Goal: Information Seeking & Learning: Check status

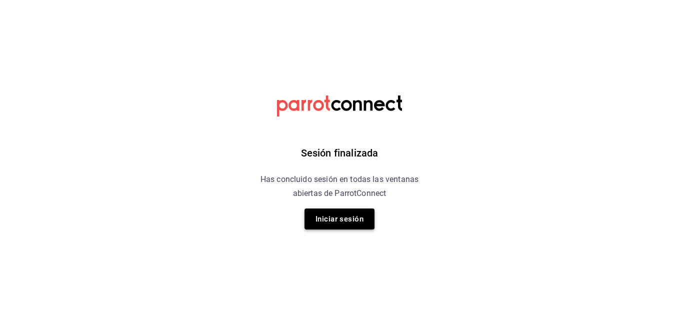
click at [337, 218] on button "Iniciar sesión" at bounding box center [340, 219] width 70 height 21
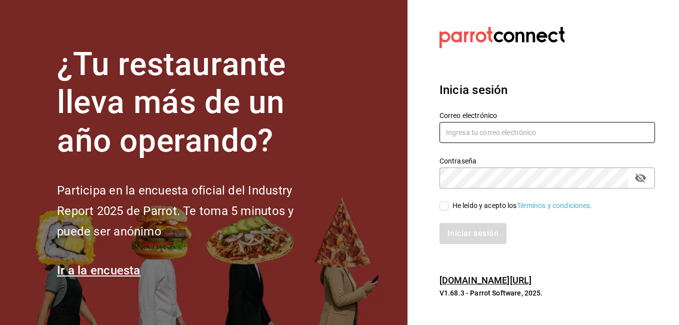
type input "abish_mbuzo@hotmail.com"
click at [444, 202] on input "He leído y acepto los Términos y condiciones." at bounding box center [444, 206] width 9 height 9
checkbox input "true"
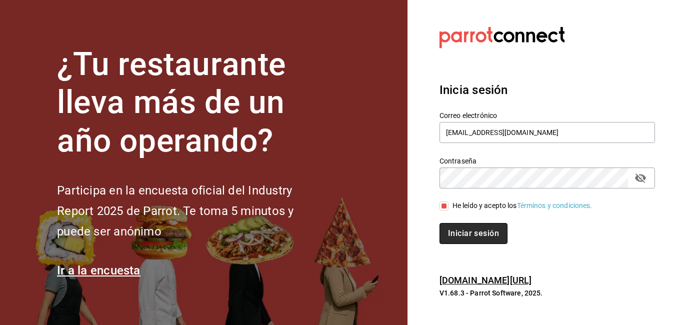
click at [468, 236] on button "Iniciar sesión" at bounding box center [474, 233] width 68 height 21
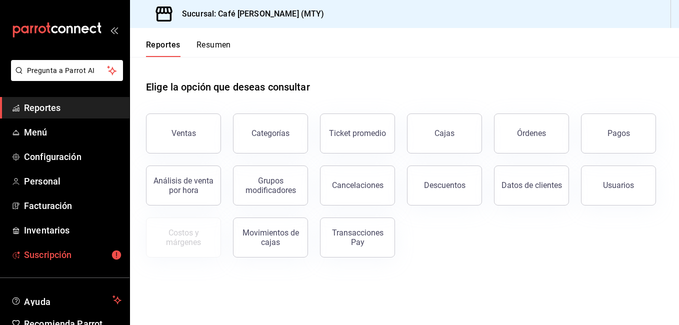
click at [101, 256] on span "Suscripción" at bounding box center [73, 255] width 98 height 14
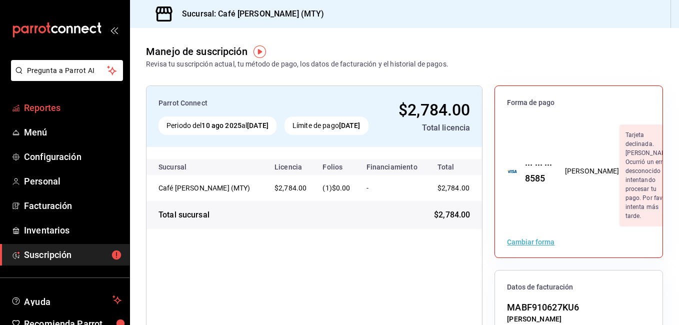
click at [65, 112] on span "Reportes" at bounding box center [73, 108] width 98 height 14
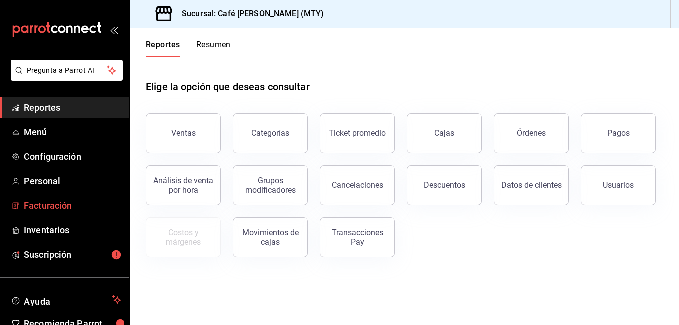
click at [57, 201] on span "Facturación" at bounding box center [73, 206] width 98 height 14
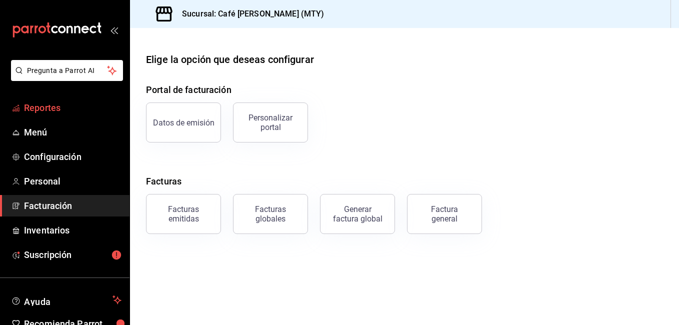
click at [54, 106] on span "Reportes" at bounding box center [73, 108] width 98 height 14
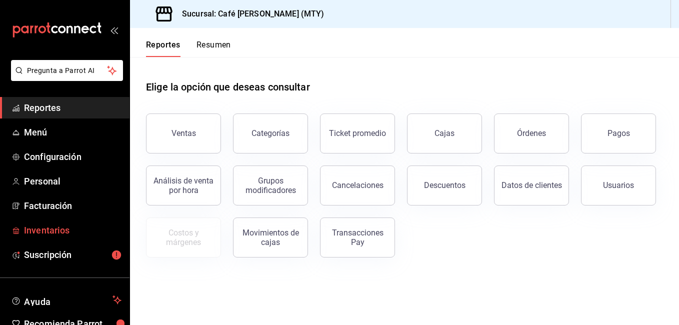
click at [61, 227] on span "Inventarios" at bounding box center [73, 231] width 98 height 14
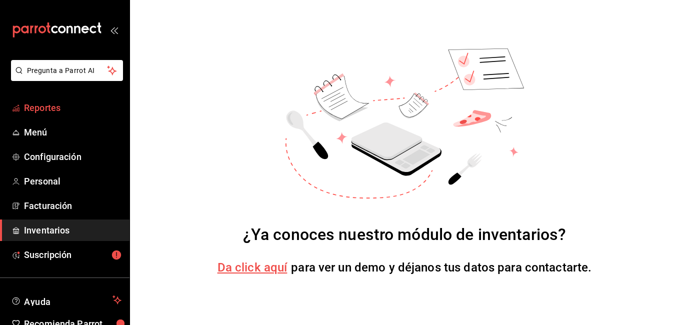
click at [52, 102] on span "Reportes" at bounding box center [73, 108] width 98 height 14
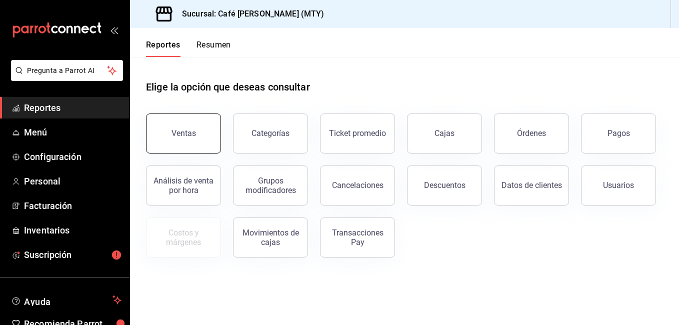
click at [193, 138] on button "Ventas" at bounding box center [183, 134] width 75 height 40
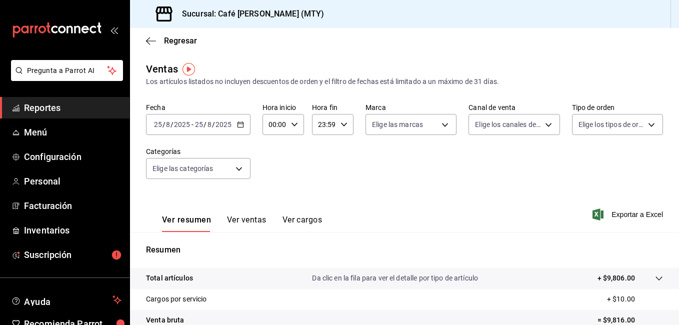
click at [241, 122] on icon "button" at bounding box center [240, 124] width 7 height 7
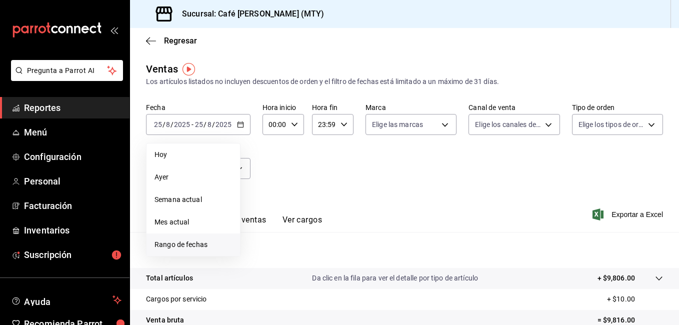
click at [179, 242] on span "Rango de fechas" at bounding box center [194, 245] width 78 height 11
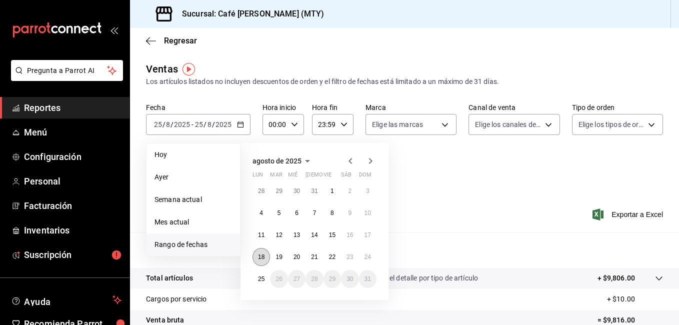
click at [267, 259] on button "18" at bounding box center [262, 257] width 18 height 18
click at [330, 256] on abbr "22" at bounding box center [332, 257] width 7 height 7
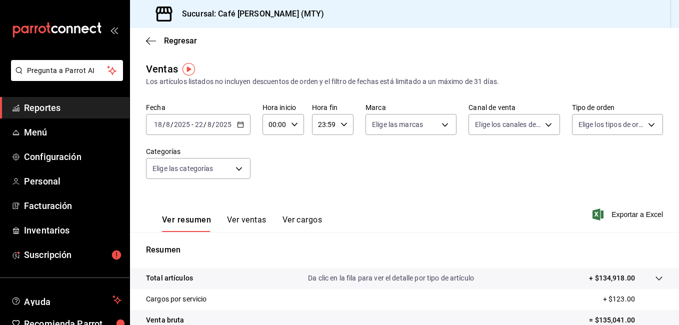
click at [70, 108] on span "Reportes" at bounding box center [73, 108] width 98 height 14
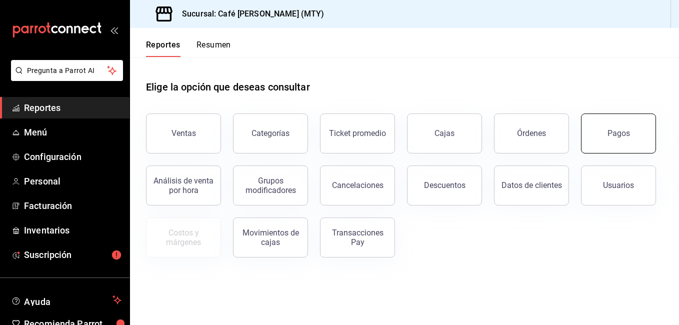
click at [607, 133] on button "Pagos" at bounding box center [618, 134] width 75 height 40
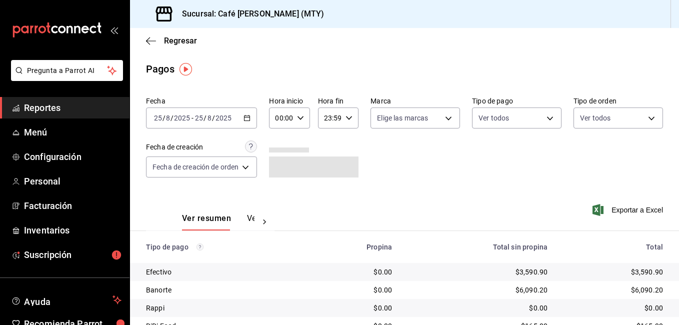
click at [247, 115] on icon "button" at bounding box center [247, 118] width 7 height 7
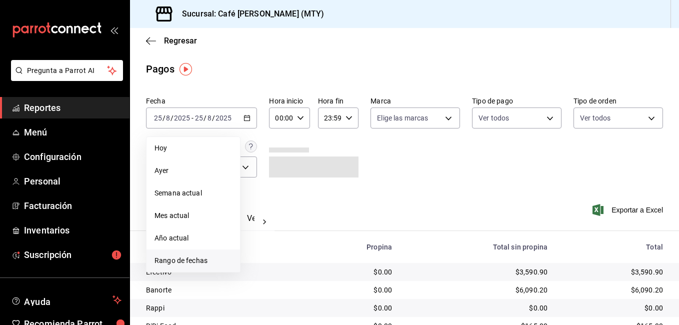
click at [179, 258] on span "Rango de fechas" at bounding box center [194, 261] width 78 height 11
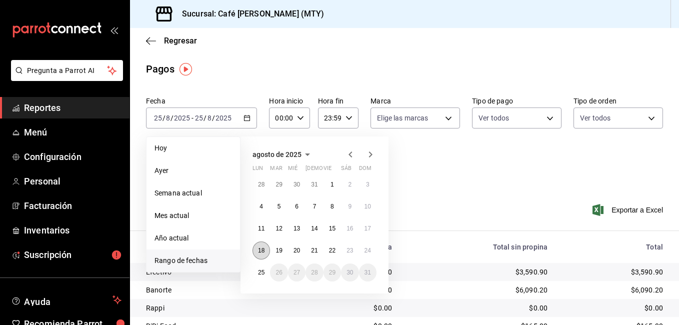
click at [257, 247] on button "18" at bounding box center [262, 251] width 18 height 18
click at [349, 252] on abbr "23" at bounding box center [350, 250] width 7 height 7
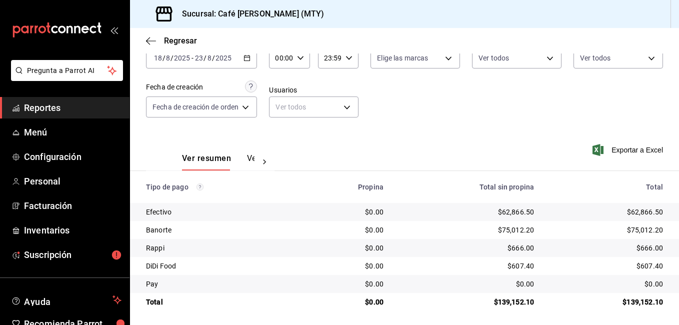
scroll to position [63, 0]
